Goal: Register for event/course

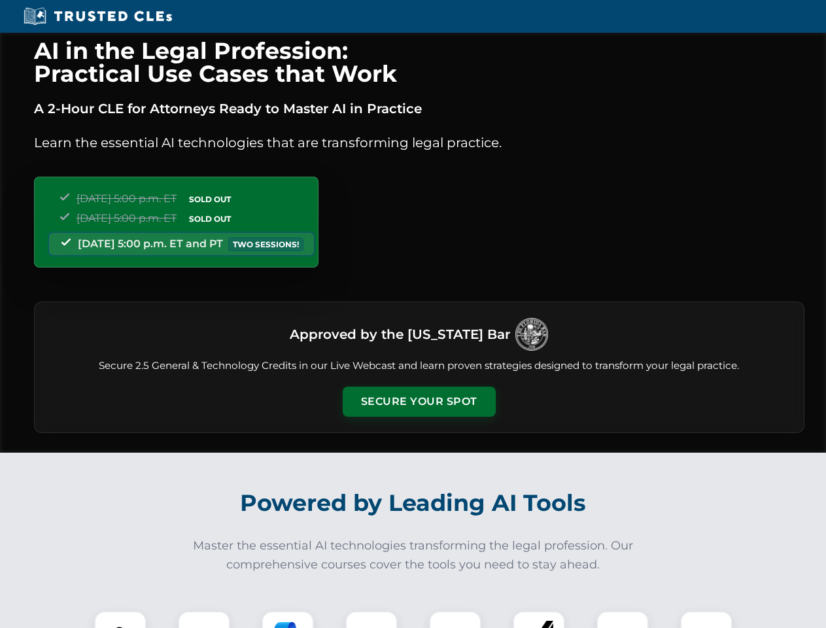
click at [418, 401] on button "Secure Your Spot" at bounding box center [419, 401] width 153 height 30
click at [120, 619] on img at bounding box center [120, 637] width 38 height 38
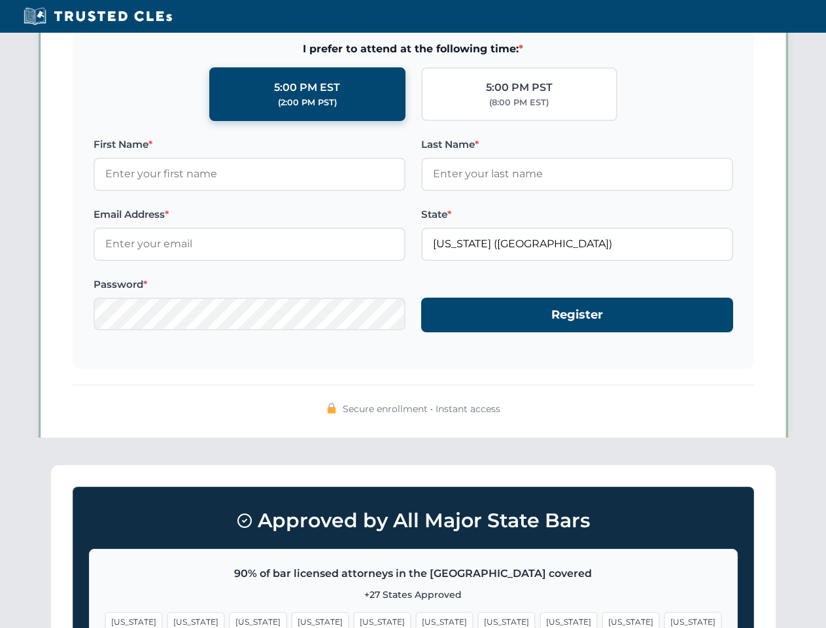
click at [478, 619] on span "[US_STATE]" at bounding box center [506, 621] width 57 height 19
click at [602, 619] on span "[US_STATE]" at bounding box center [630, 621] width 57 height 19
